Goal: Find specific page/section: Find specific page/section

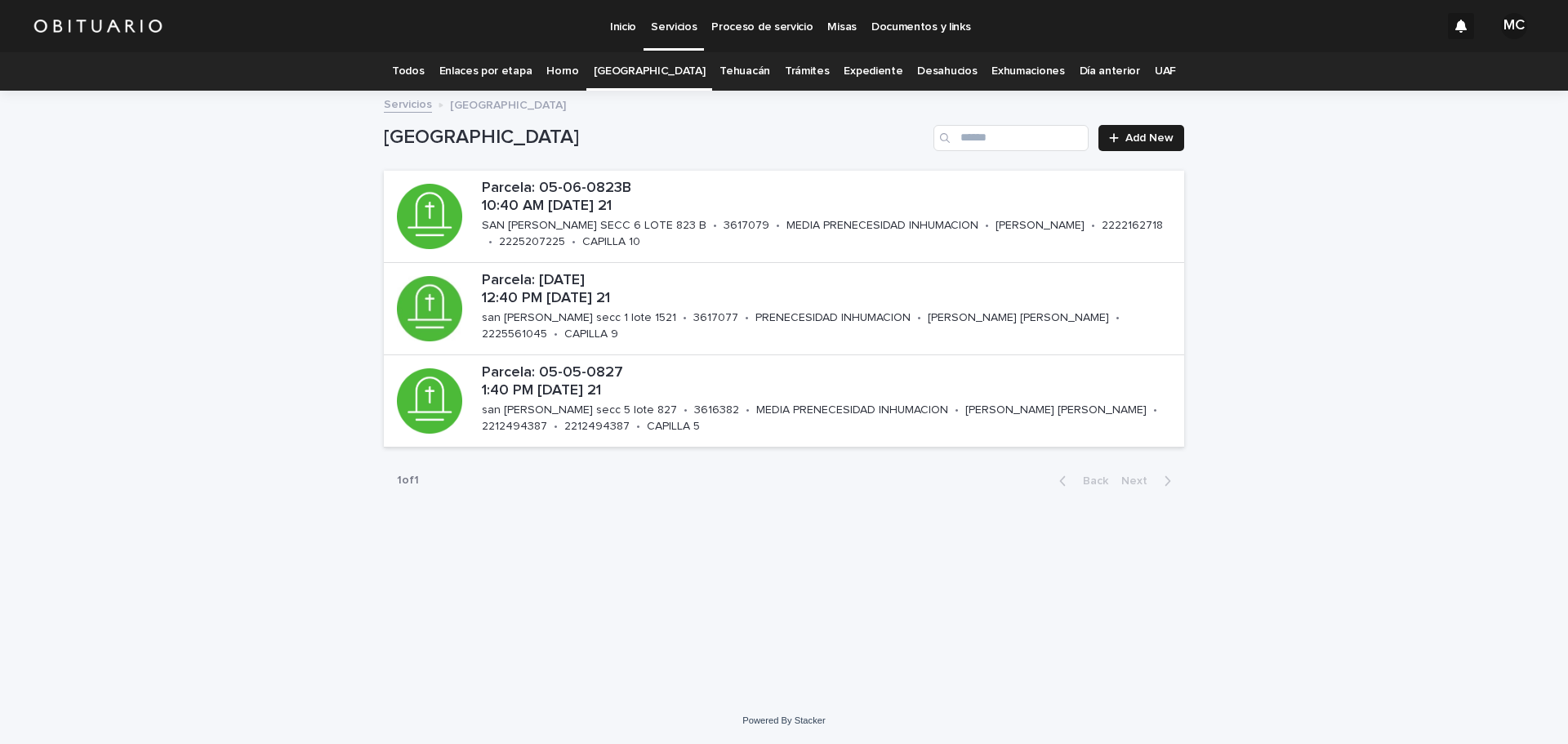
click at [857, 65] on link "Expediente" at bounding box center [873, 71] width 59 height 39
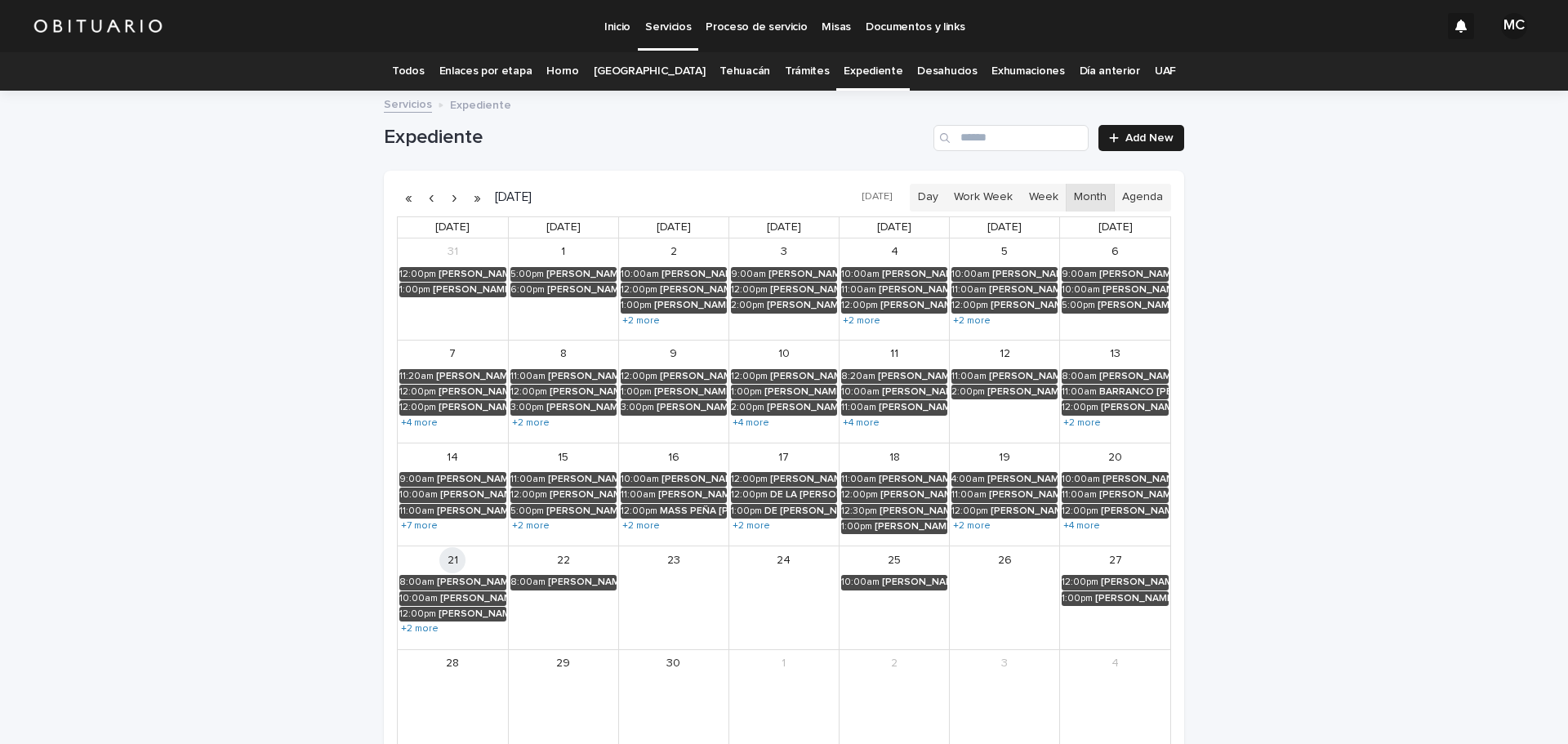
click at [425, 195] on button "button" at bounding box center [431, 197] width 23 height 26
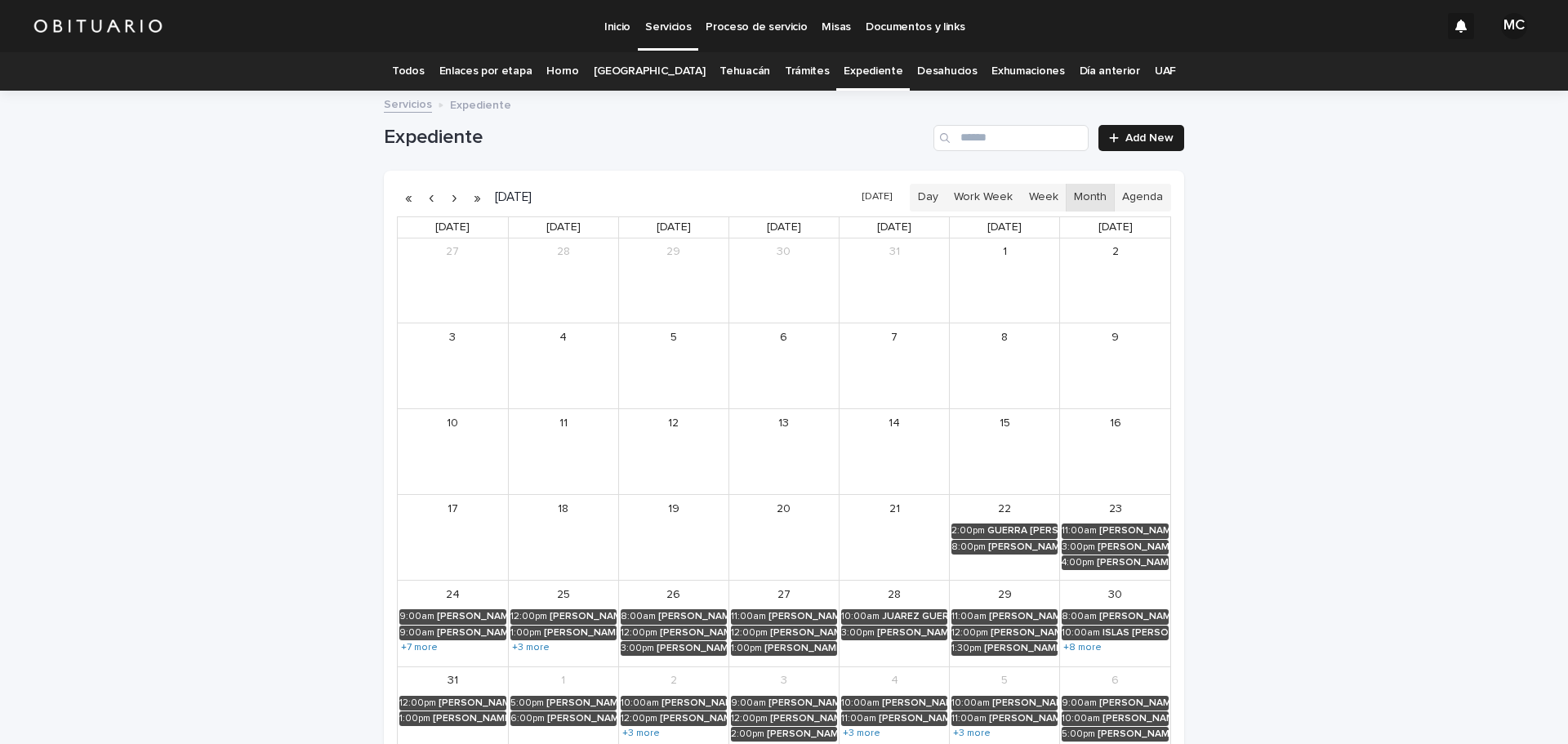
scroll to position [150, 0]
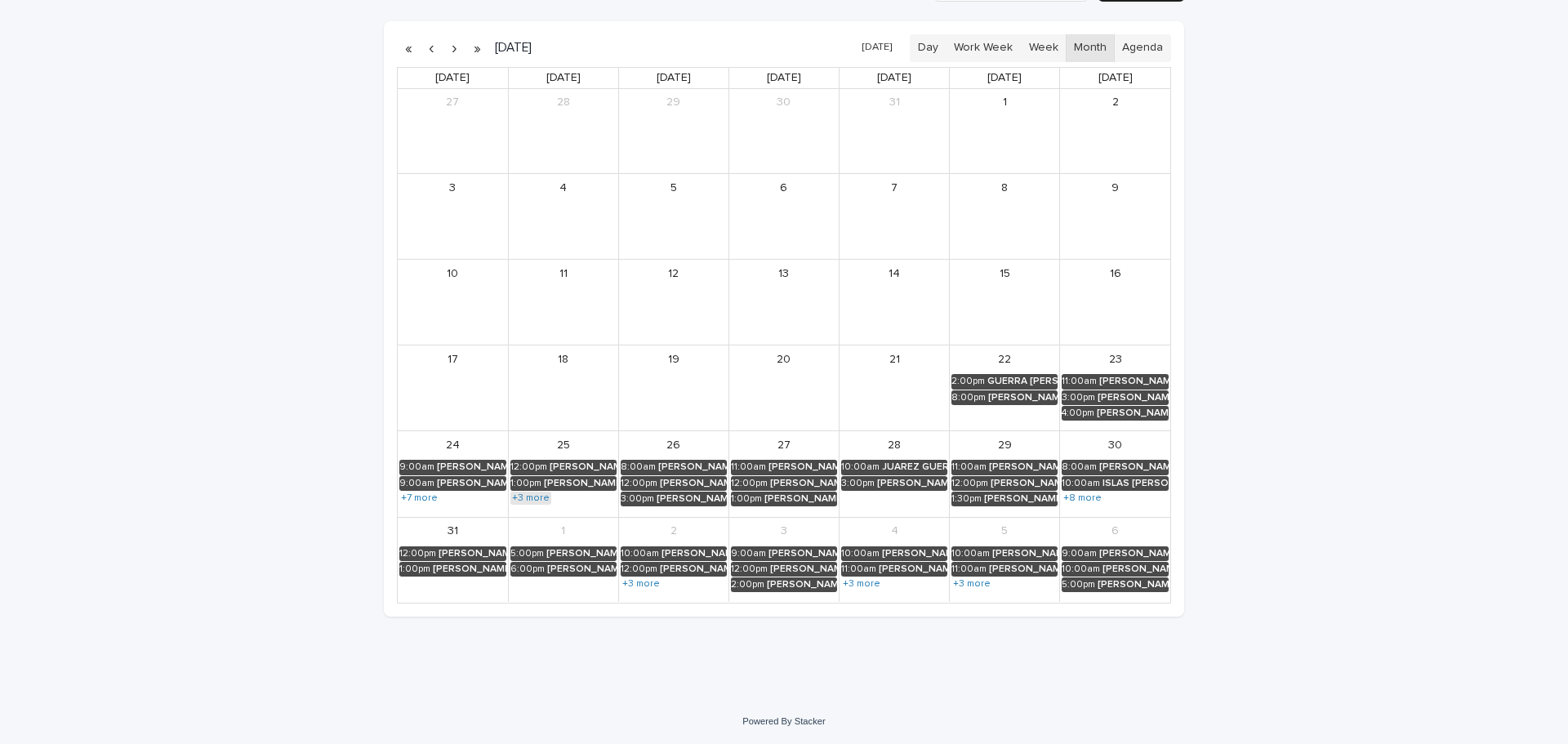
click at [526, 497] on link "+3 more" at bounding box center [531, 497] width 41 height 13
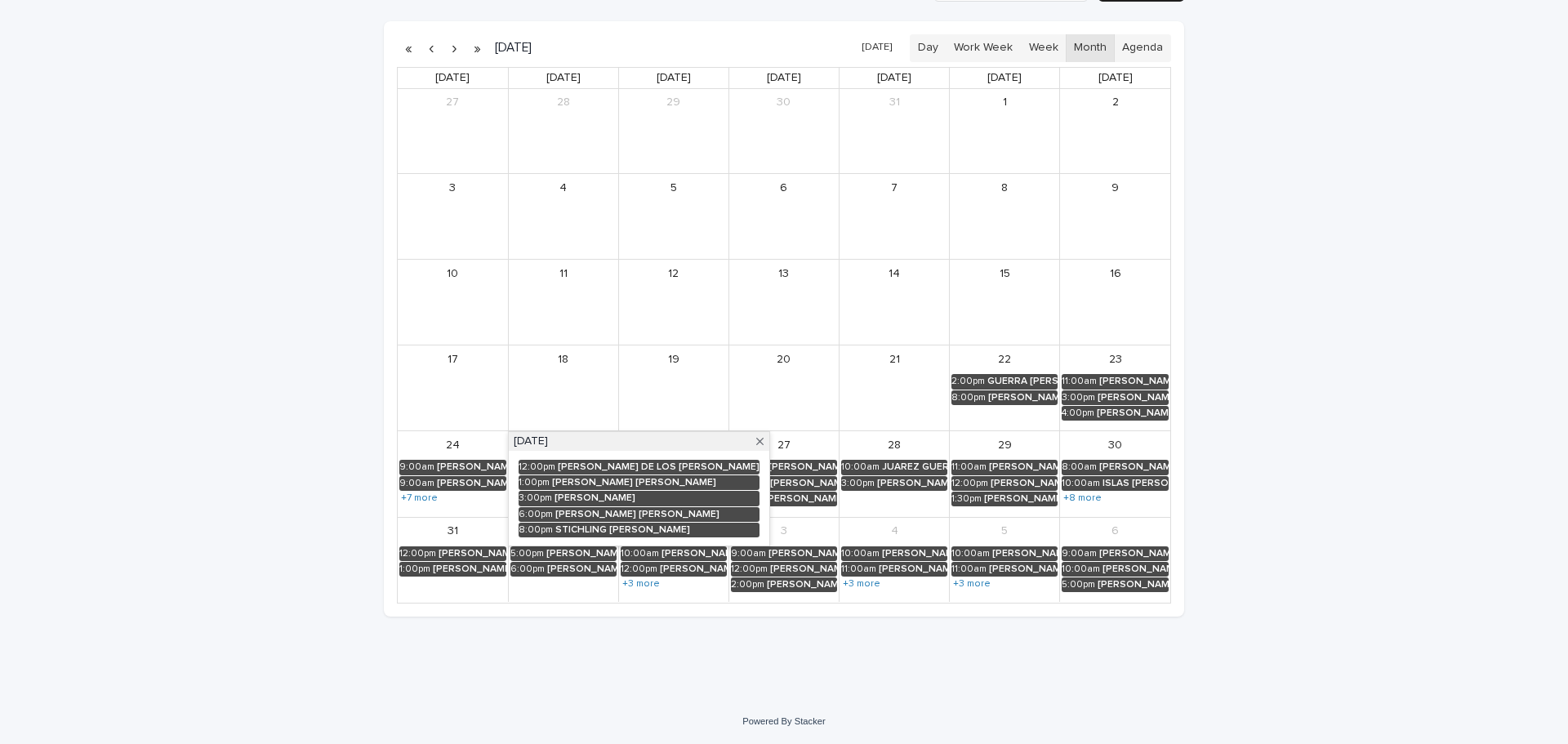
click at [359, 462] on div "Loading... Saving… Loading... Saving… Expediente Add New [DATE] [DATE] Day Work…" at bounding box center [784, 320] width 1568 height 756
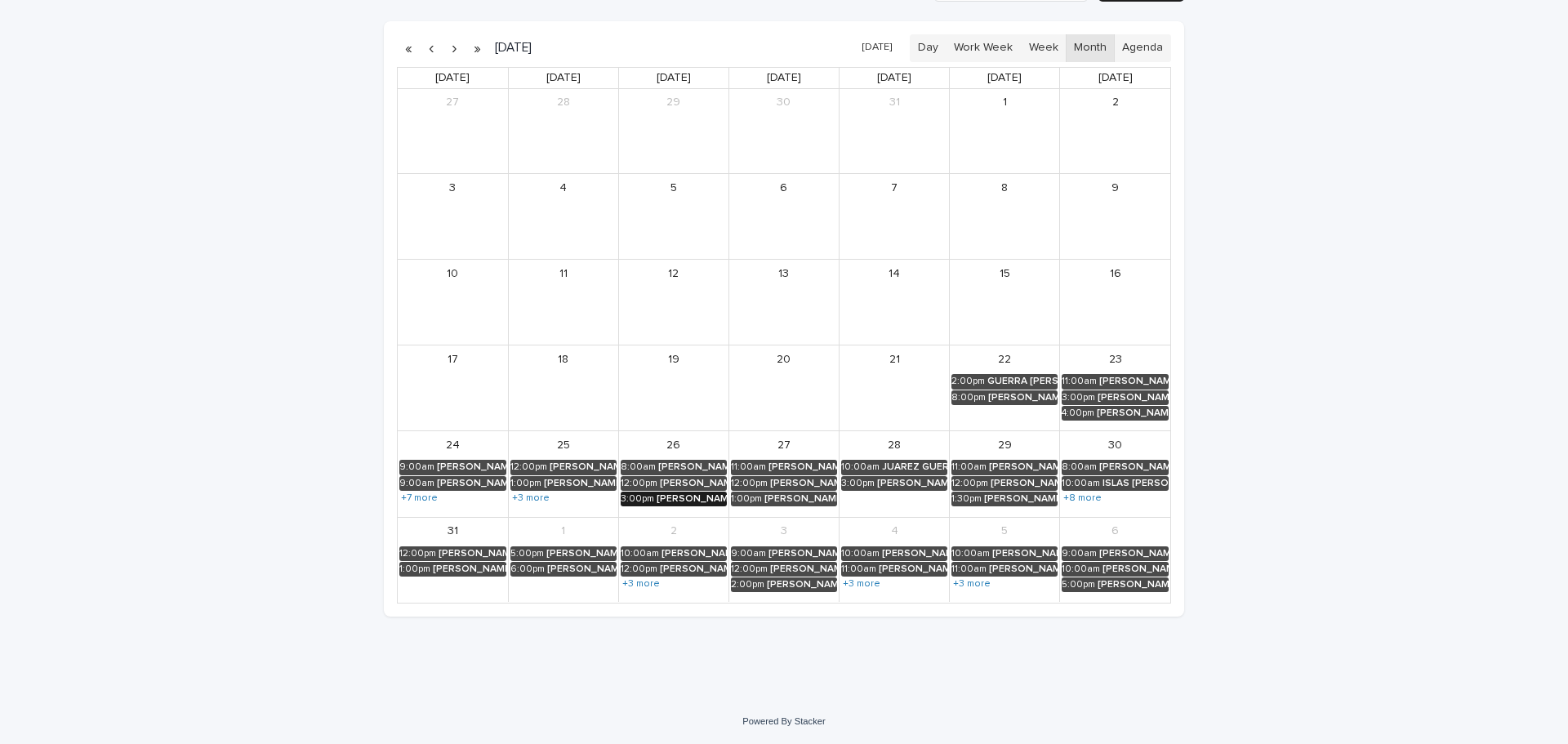
click at [671, 499] on div "[PERSON_NAME] [PERSON_NAME]" at bounding box center [691, 498] width 70 height 12
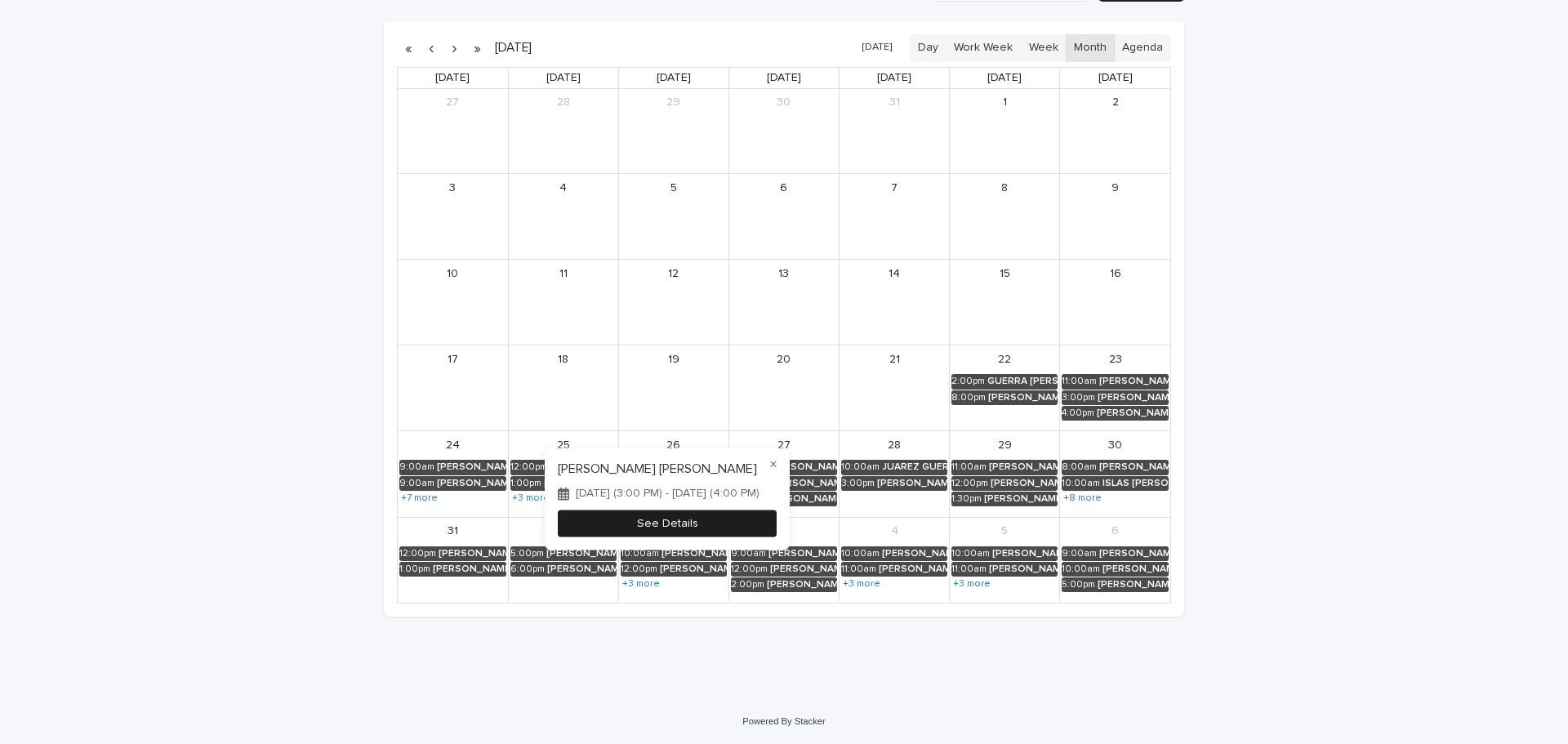
click at [675, 517] on button "See Details" at bounding box center [667, 523] width 219 height 27
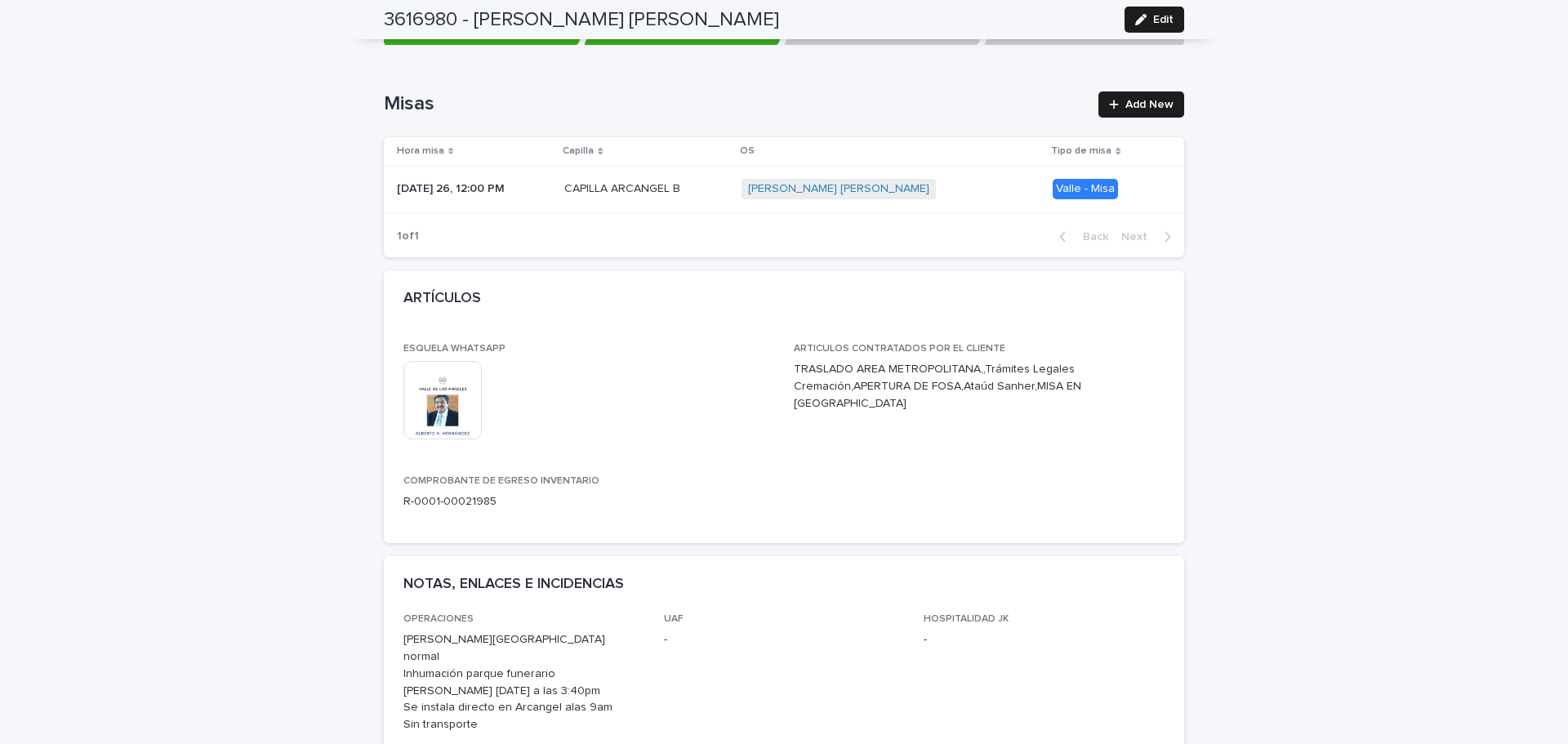
scroll to position [408, 0]
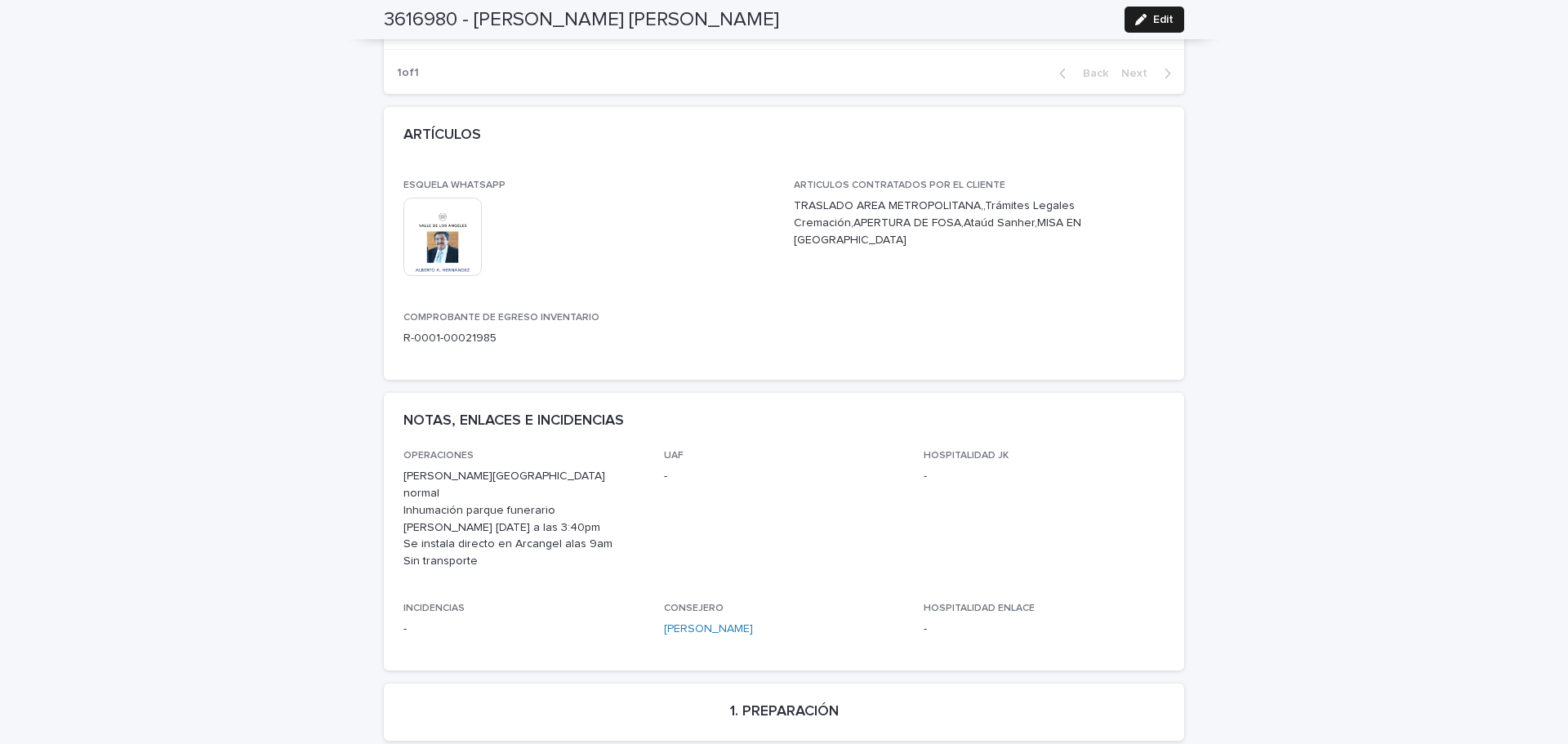
click at [446, 243] on img at bounding box center [442, 236] width 78 height 78
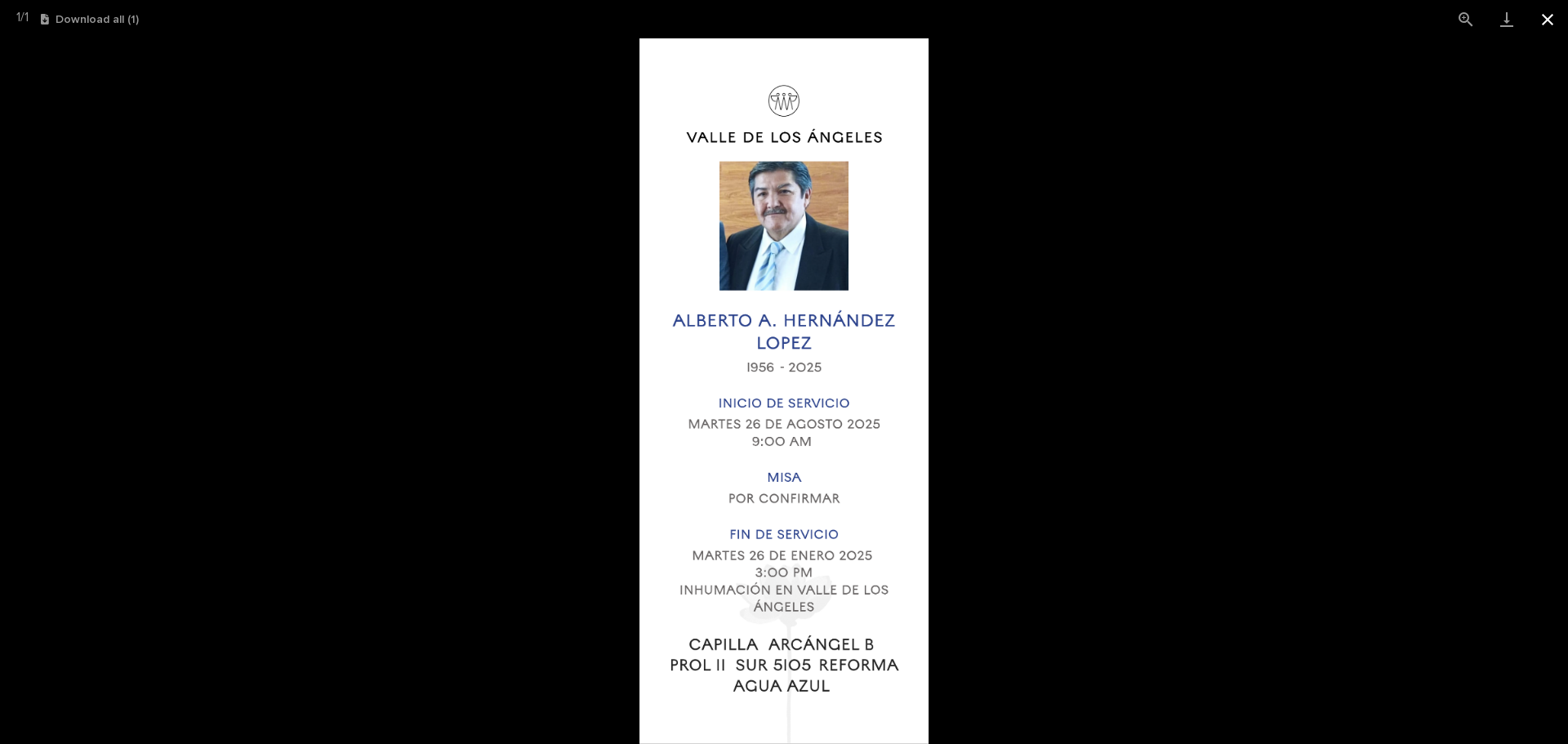
click at [1552, 31] on button "Close gallery" at bounding box center [1547, 19] width 41 height 39
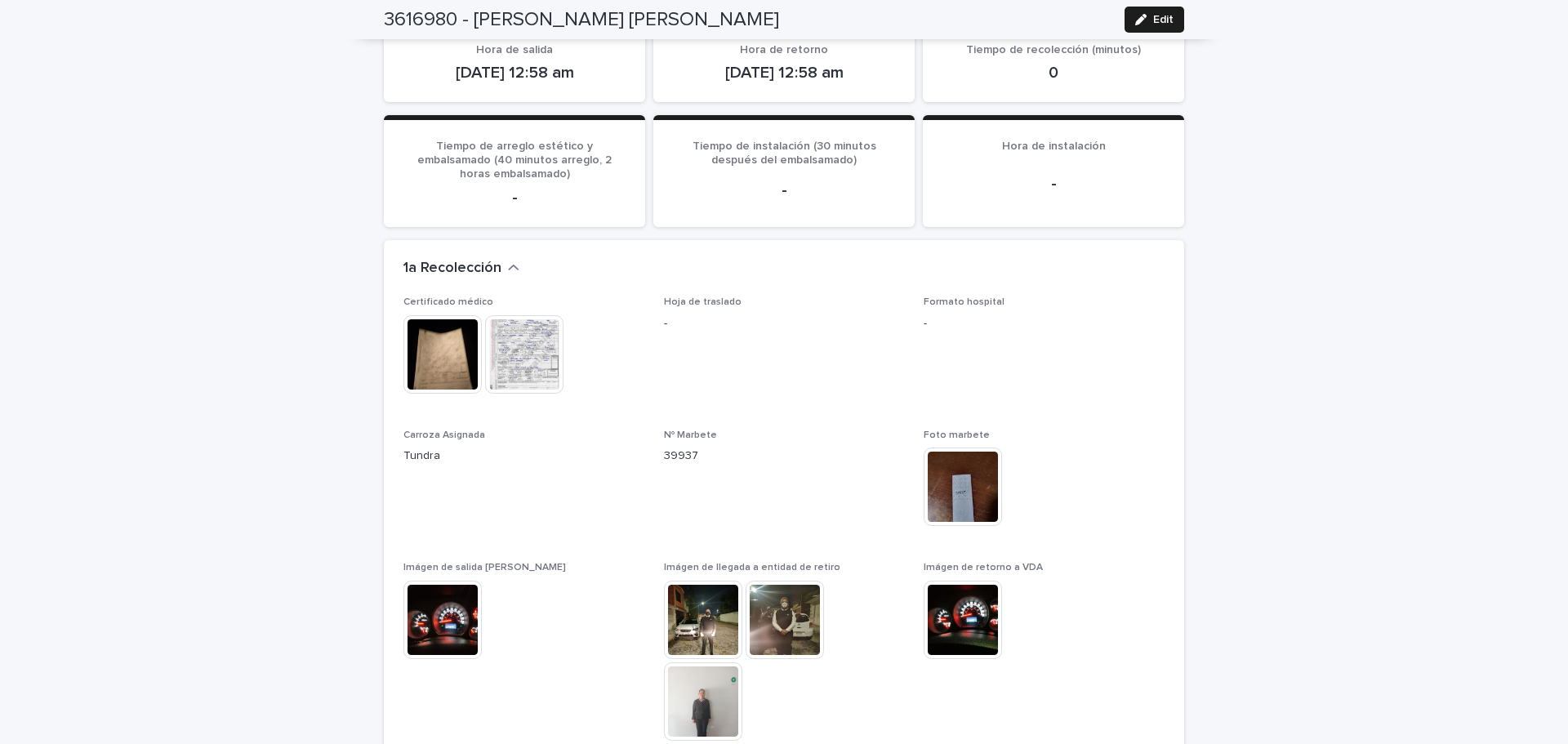
scroll to position [1306, 0]
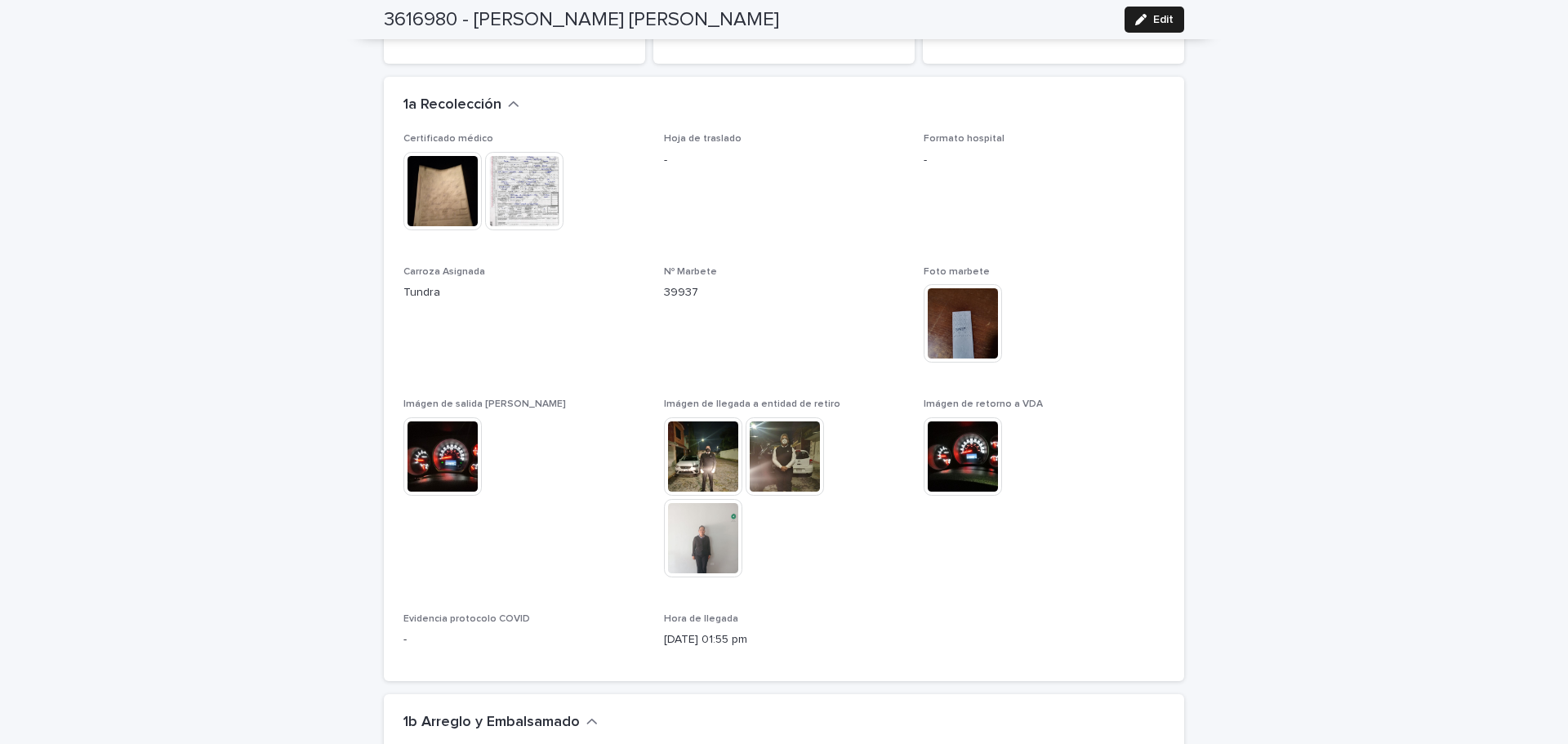
click at [691, 463] on img at bounding box center [703, 455] width 78 height 78
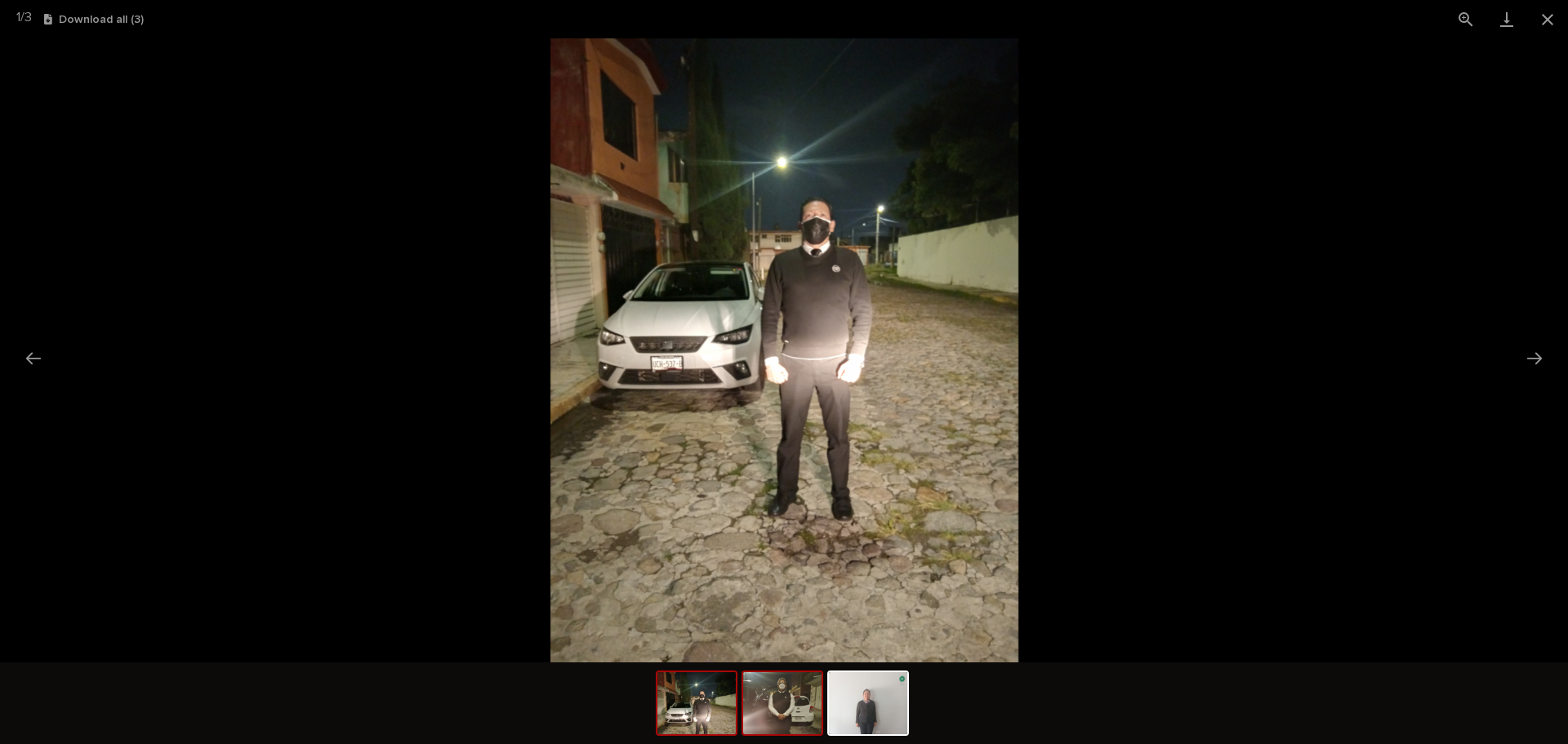
click at [797, 699] on img at bounding box center [782, 703] width 78 height 62
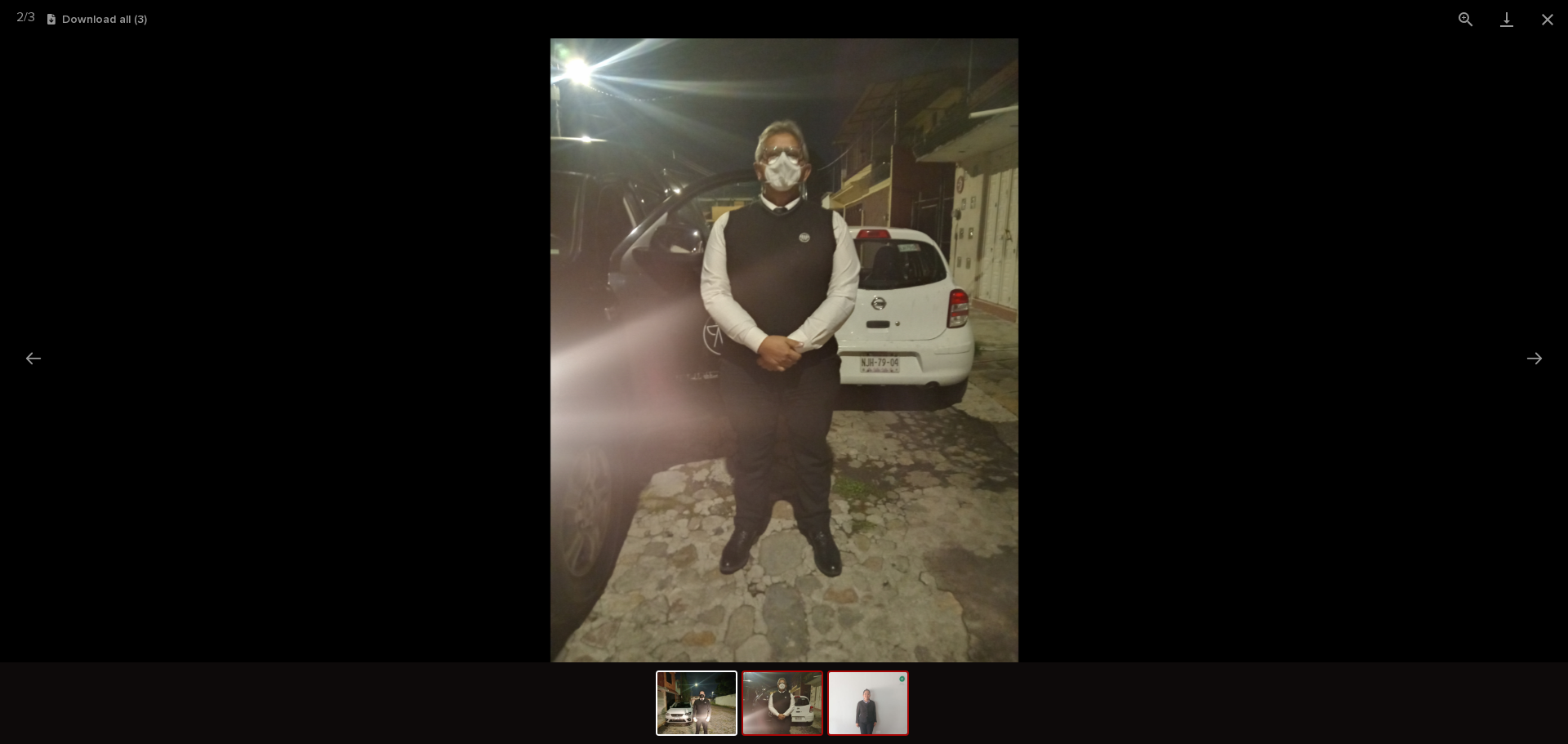
click at [871, 725] on img at bounding box center [867, 703] width 78 height 62
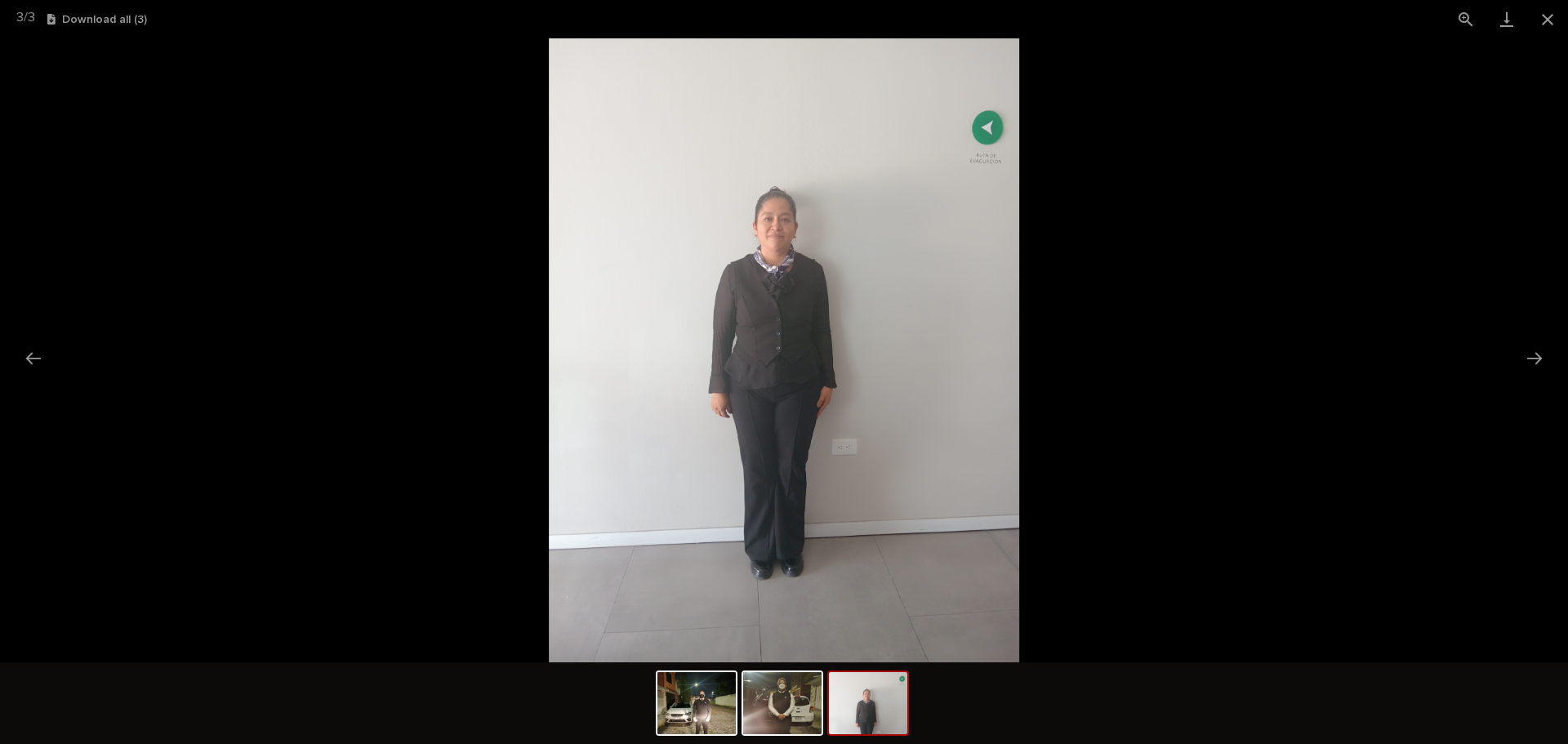
click at [840, 380] on img at bounding box center [784, 350] width 470 height 624
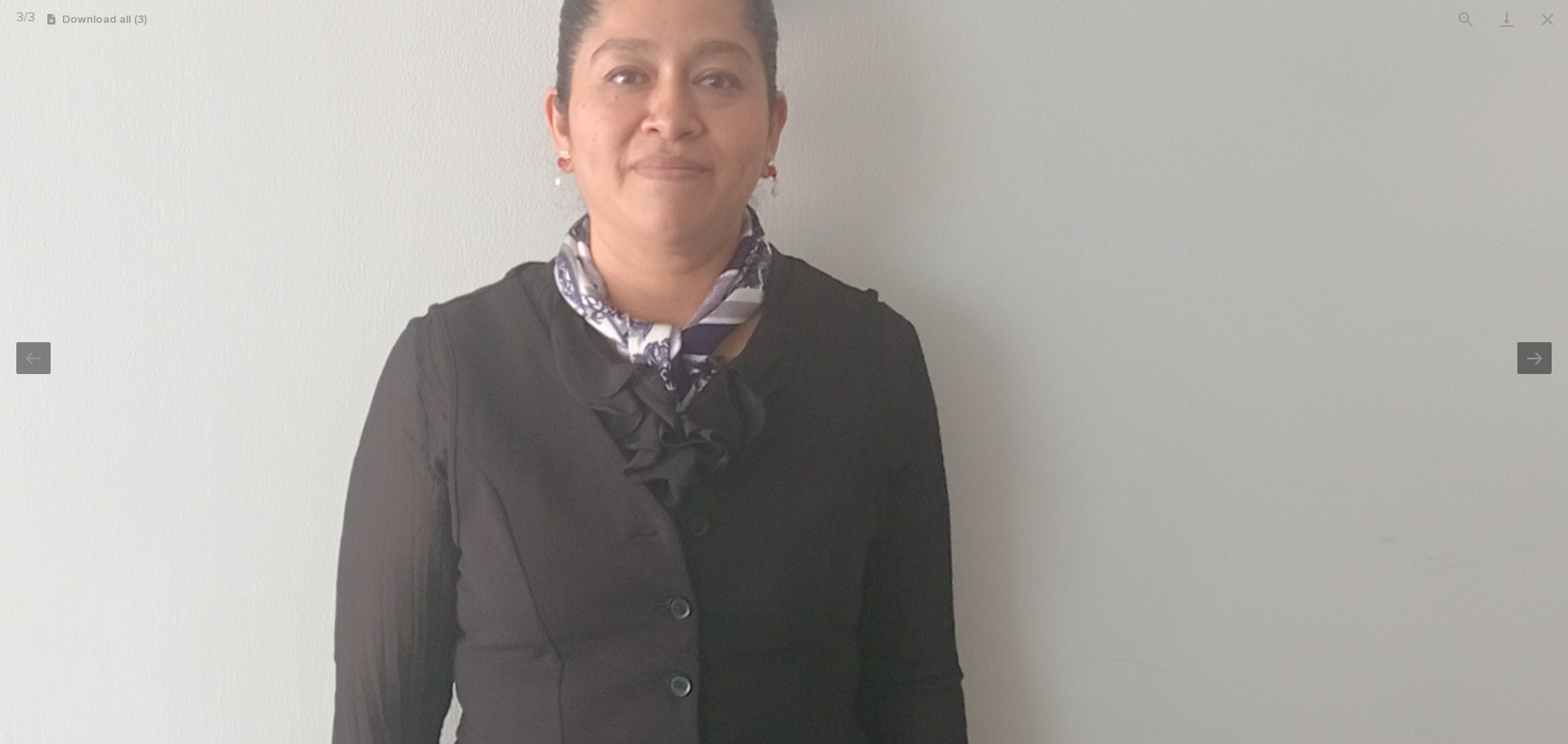
drag, startPoint x: 739, startPoint y: 96, endPoint x: 912, endPoint y: 657, distance: 587.1
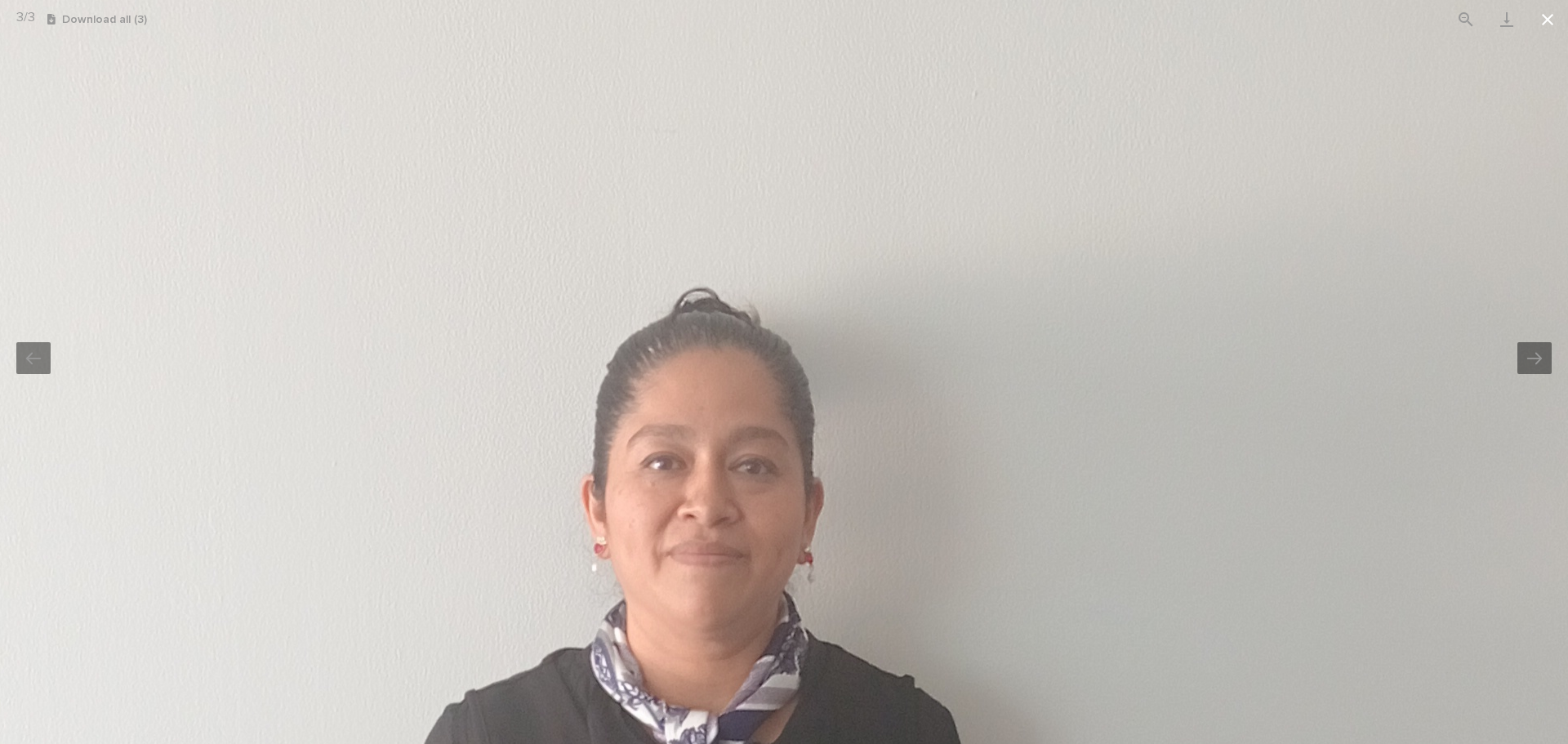
click at [1540, 26] on button "Close gallery" at bounding box center [1547, 19] width 41 height 39
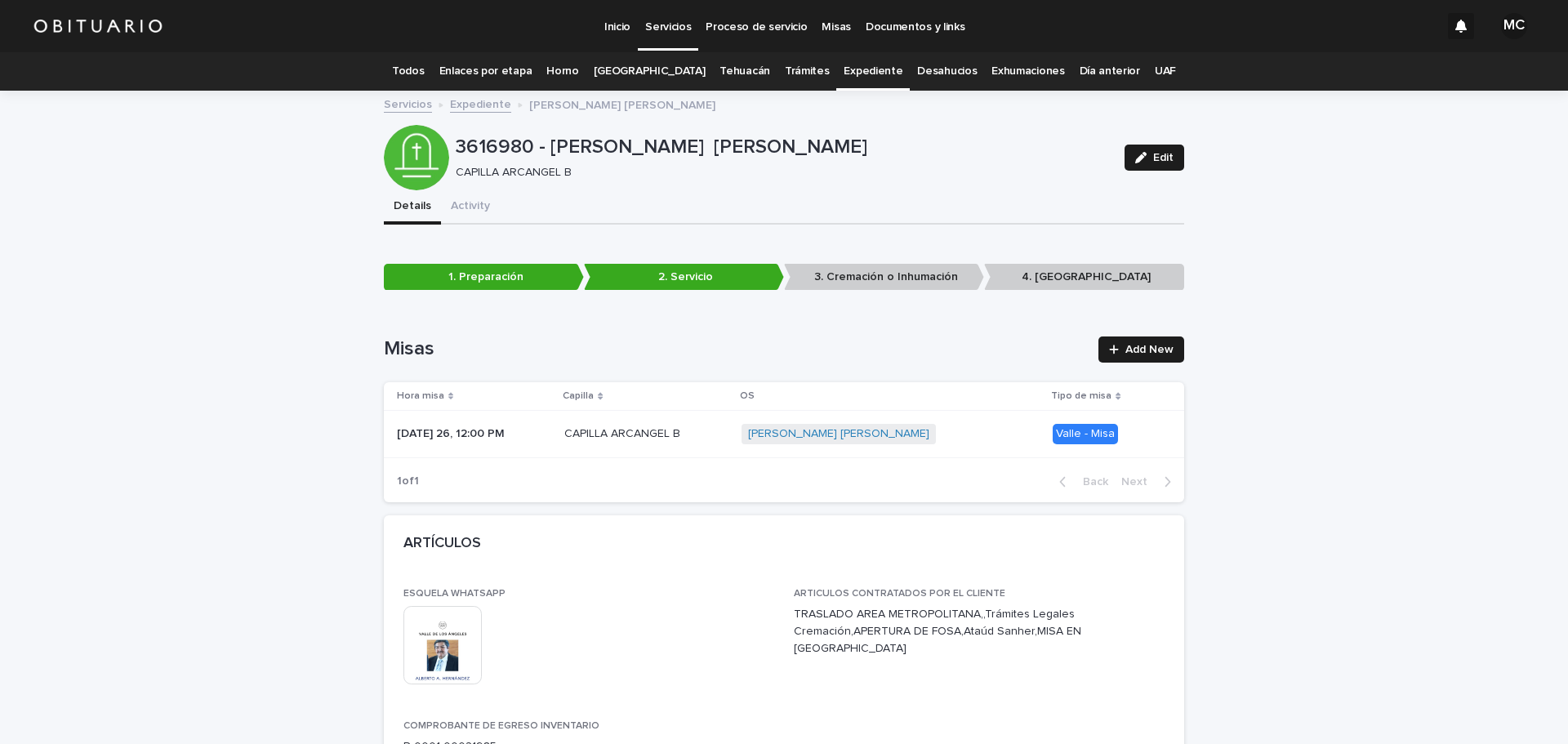
click at [475, 108] on link "Expediente" at bounding box center [481, 103] width 61 height 19
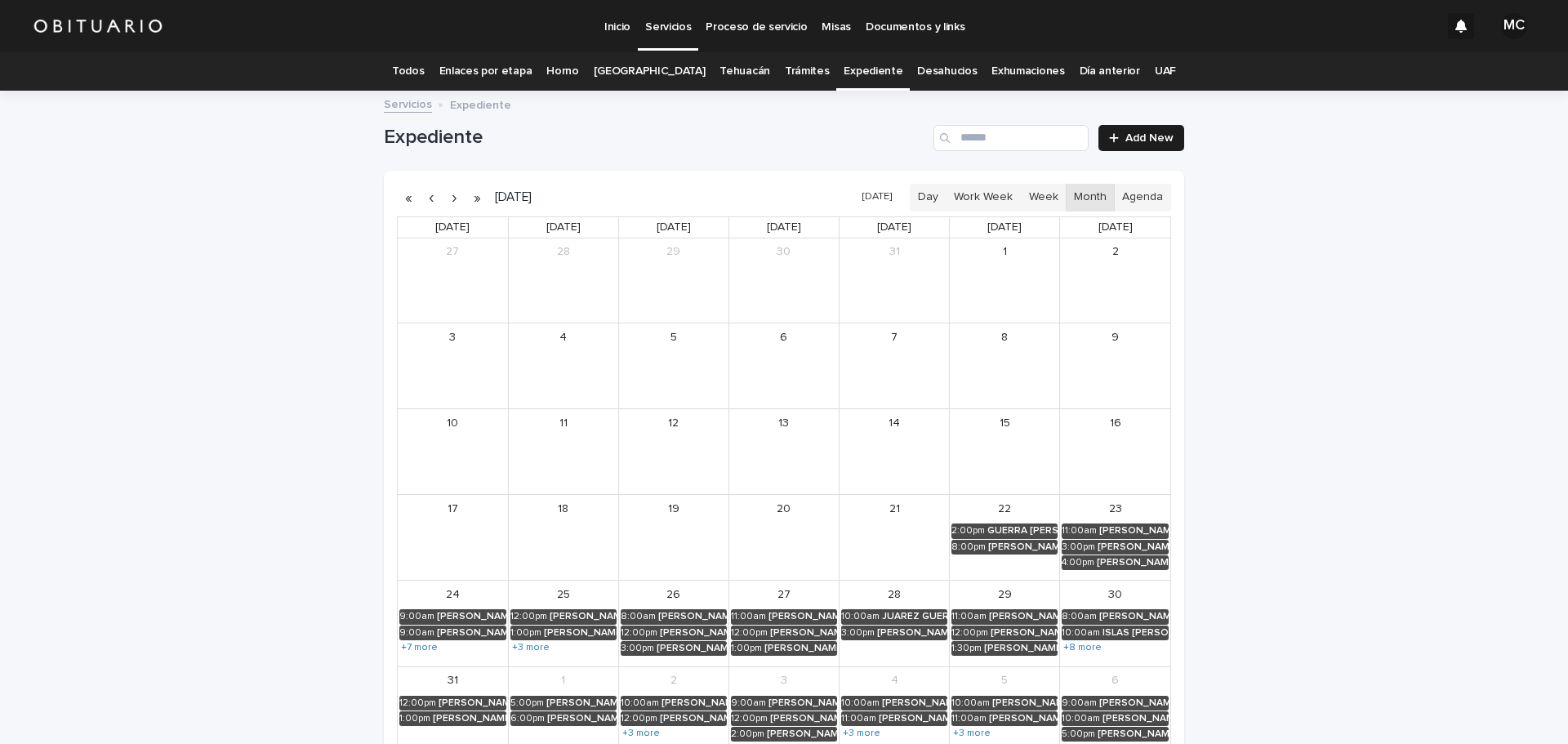
click at [647, 72] on link "[GEOGRAPHIC_DATA]" at bounding box center [649, 71] width 112 height 39
